Goal: Task Accomplishment & Management: Use online tool/utility

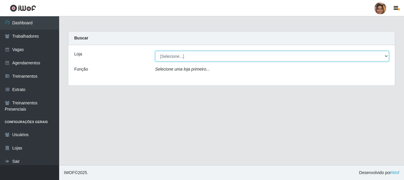
click at [380, 58] on select "[Selecione...] Mar Vermelho - CEASA Mar Vermelho - Centro de Distribuição" at bounding box center [272, 56] width 234 height 10
select select "474"
click at [155, 51] on select "[Selecione...] Mar Vermelho - CEASA Mar Vermelho - Centro de Distribuição" at bounding box center [272, 56] width 234 height 10
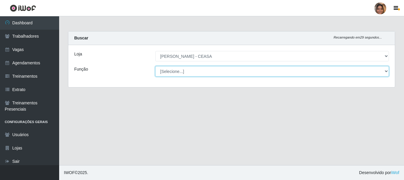
drag, startPoint x: 369, startPoint y: 60, endPoint x: 213, endPoint y: 71, distance: 156.9
click at [213, 71] on select "[Selecione...] Repositor Repositor + Repositor ++" at bounding box center [272, 71] width 234 height 10
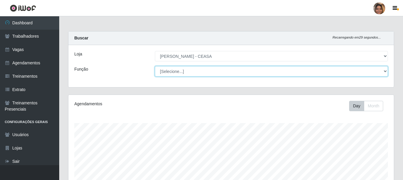
scroll to position [123, 325]
select select "24"
click at [155, 66] on select "[Selecione...] Repositor Repositor + Repositor ++" at bounding box center [271, 71] width 233 height 10
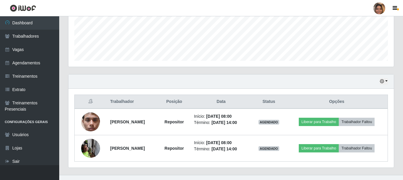
scroll to position [161, 0]
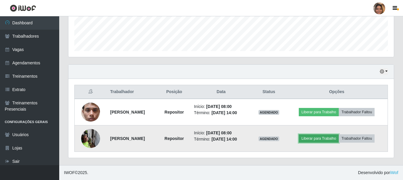
click at [318, 139] on button "Liberar para Trabalho" at bounding box center [318, 138] width 40 height 8
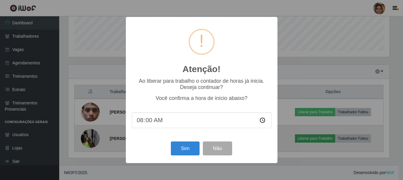
scroll to position [123, 322]
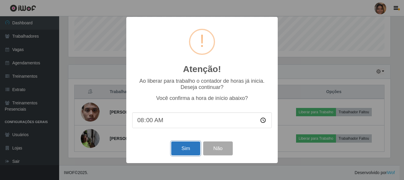
click at [174, 151] on button "Sim" at bounding box center [185, 148] width 29 height 14
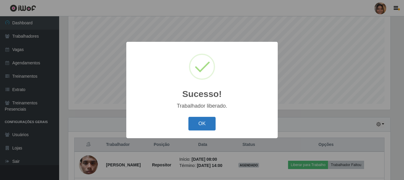
click at [208, 119] on button "OK" at bounding box center [202, 124] width 28 height 14
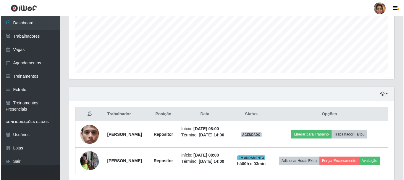
scroll to position [167, 0]
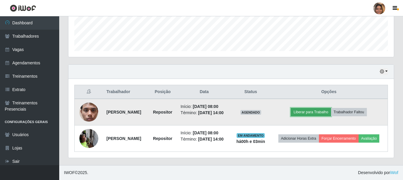
click at [318, 108] on button "Liberar para Trabalho" at bounding box center [310, 112] width 40 height 8
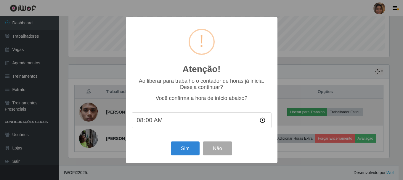
scroll to position [123, 322]
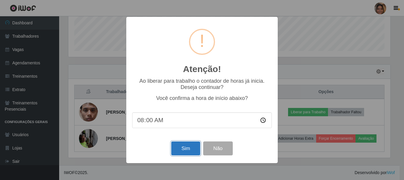
click at [185, 146] on button "Sim" at bounding box center [185, 148] width 29 height 14
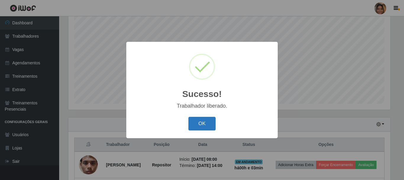
click at [203, 123] on button "OK" at bounding box center [202, 124] width 28 height 14
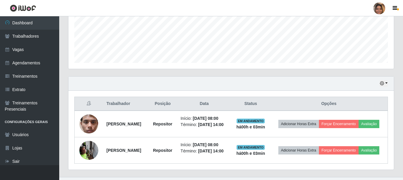
scroll to position [169, 0]
